Goal: Manage account settings

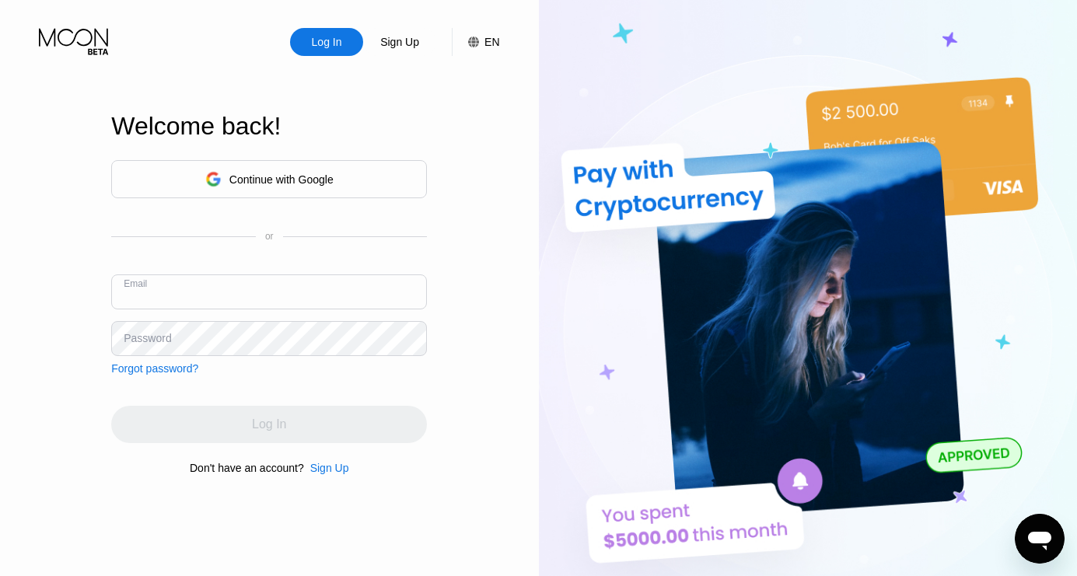
click at [287, 179] on div "Continue with Google" at bounding box center [281, 179] width 104 height 12
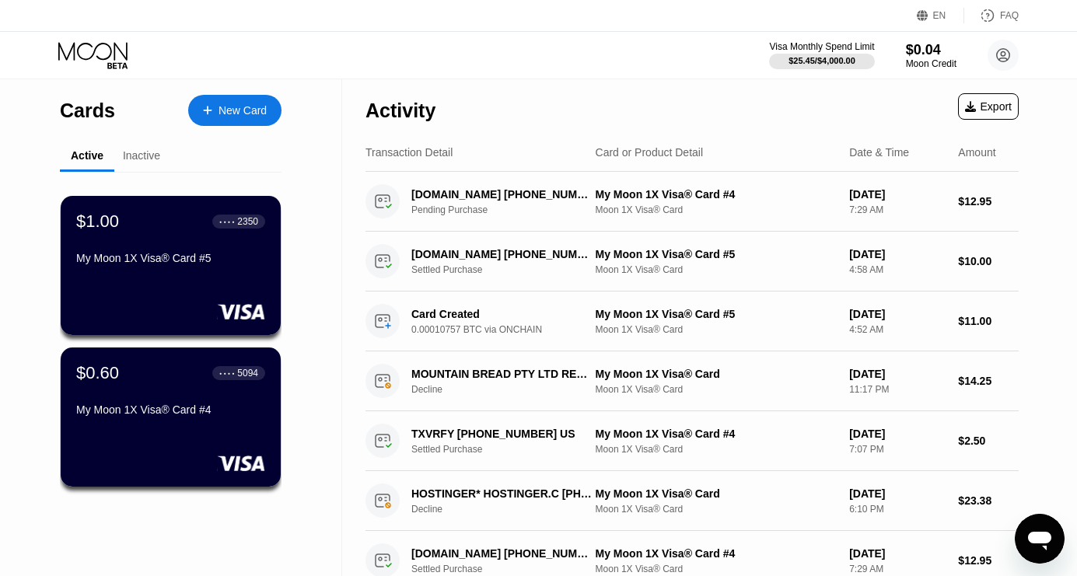
click at [141, 164] on div "Inactive" at bounding box center [141, 156] width 54 height 30
click at [141, 156] on div "Inactive" at bounding box center [141, 155] width 37 height 12
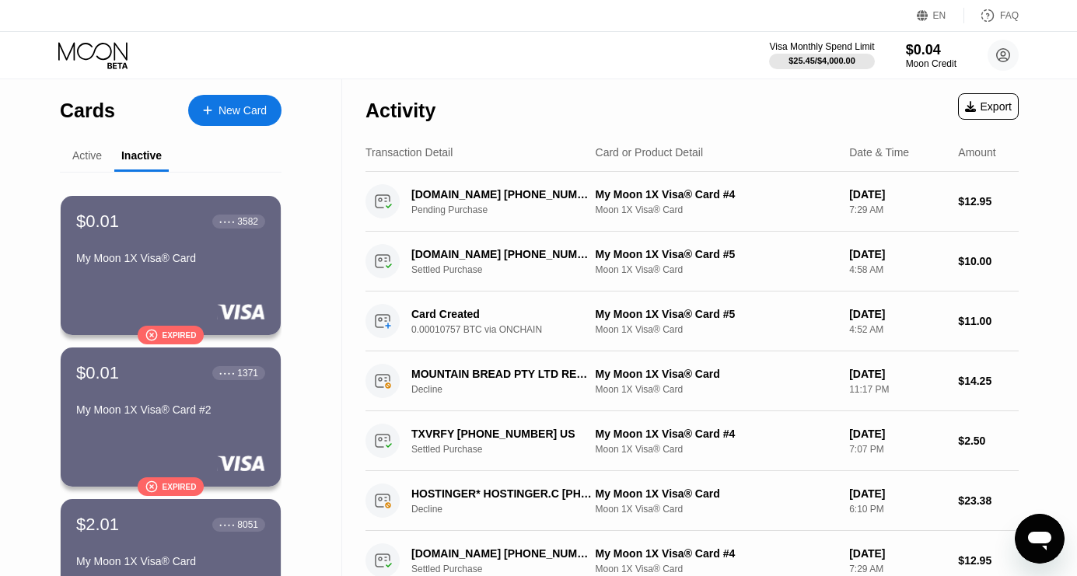
click at [93, 155] on div "Active" at bounding box center [87, 155] width 30 height 12
